Goal: Task Accomplishment & Management: Manage account settings

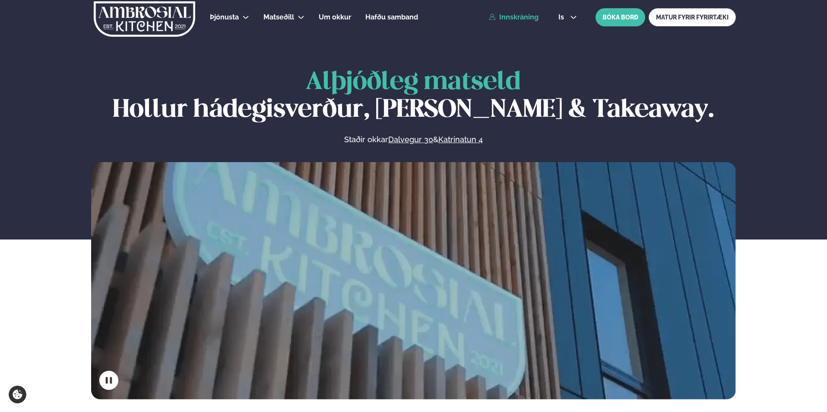
click at [512, 20] on link "Innskráning" at bounding box center [514, 17] width 50 height 8
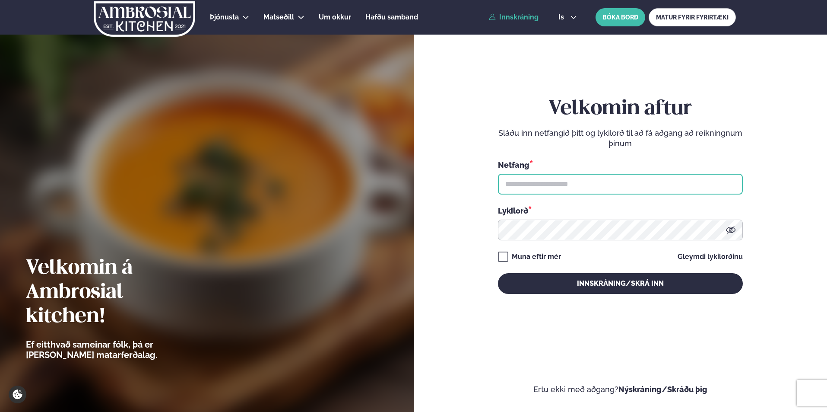
type input "**********"
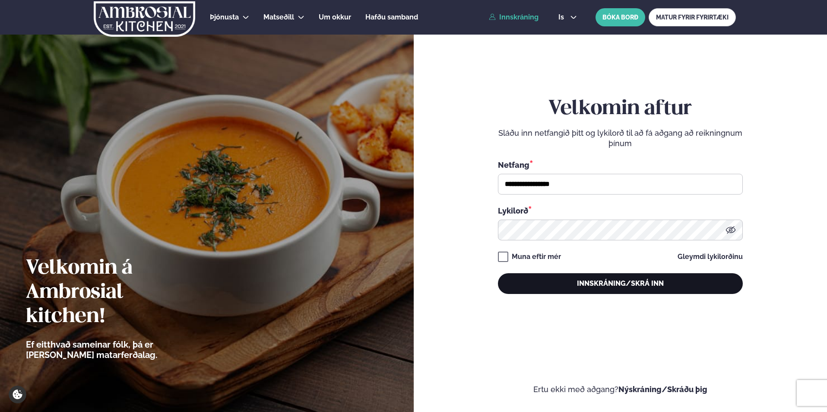
click at [568, 286] on button "Innskráning/Skrá inn" at bounding box center [620, 283] width 245 height 21
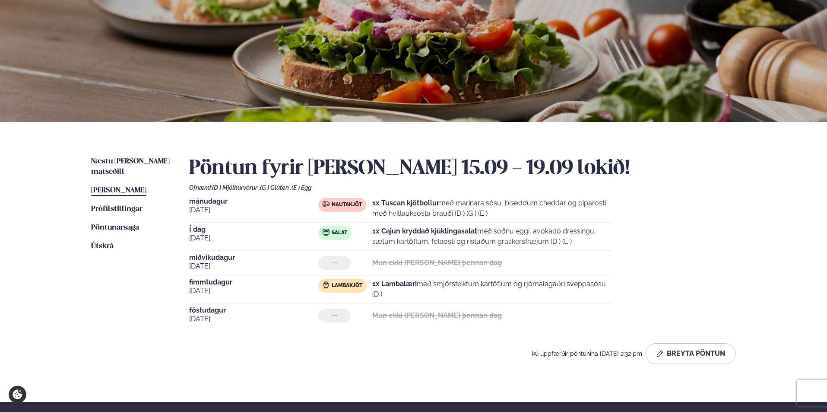
scroll to position [70, 0]
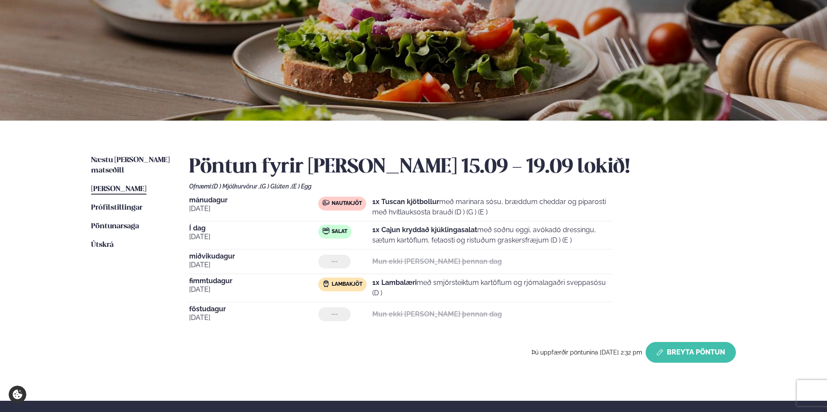
click at [720, 359] on button "Breyta Pöntun" at bounding box center [691, 352] width 90 height 21
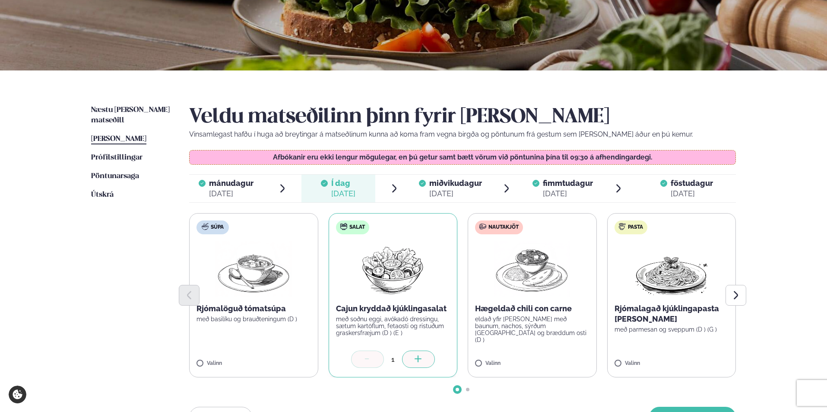
scroll to position [146, 0]
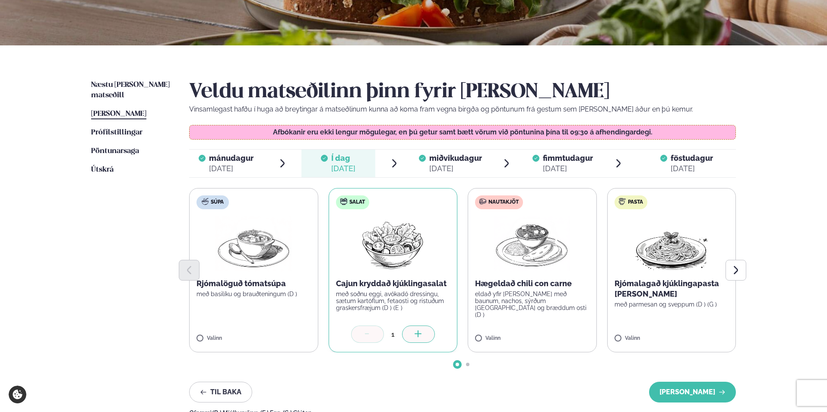
click at [457, 169] on div "[DATE]" at bounding box center [455, 168] width 53 height 10
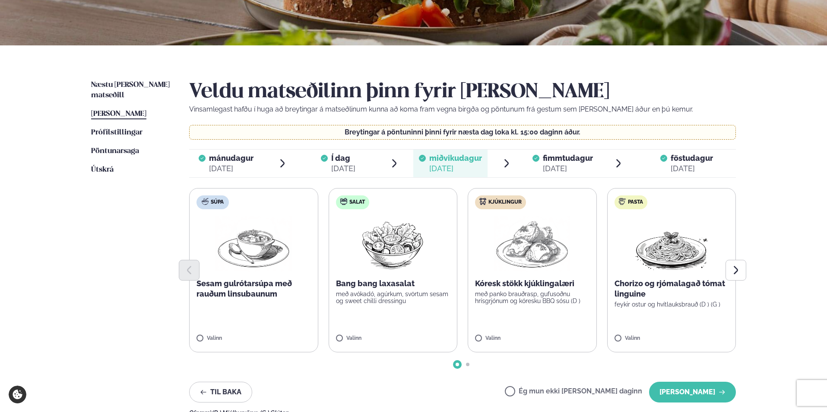
click at [580, 169] on div "[DATE]" at bounding box center [568, 168] width 50 height 10
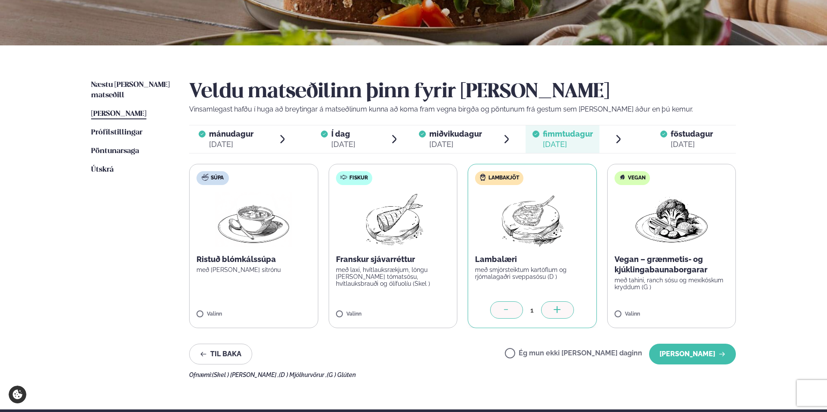
click at [659, 132] on span "föstudagur fös. [DATE]" at bounding box center [686, 139] width 98 height 28
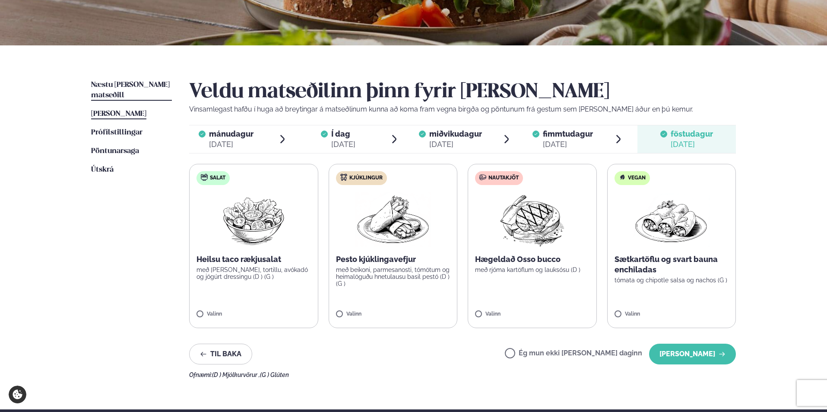
click at [124, 86] on span "Næstu [PERSON_NAME] matseðill" at bounding box center [130, 90] width 79 height 18
